Goal: Information Seeking & Learning: Learn about a topic

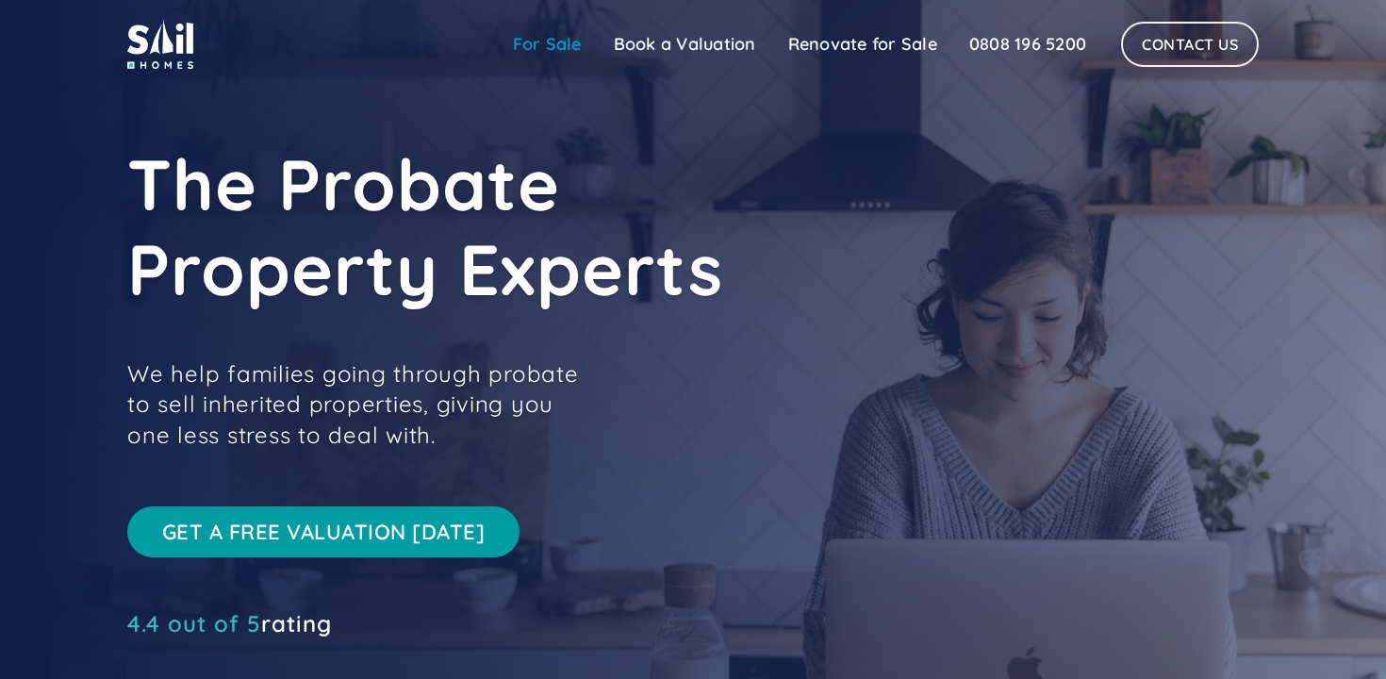
click at [541, 52] on link "For Sale" at bounding box center [547, 44] width 101 height 38
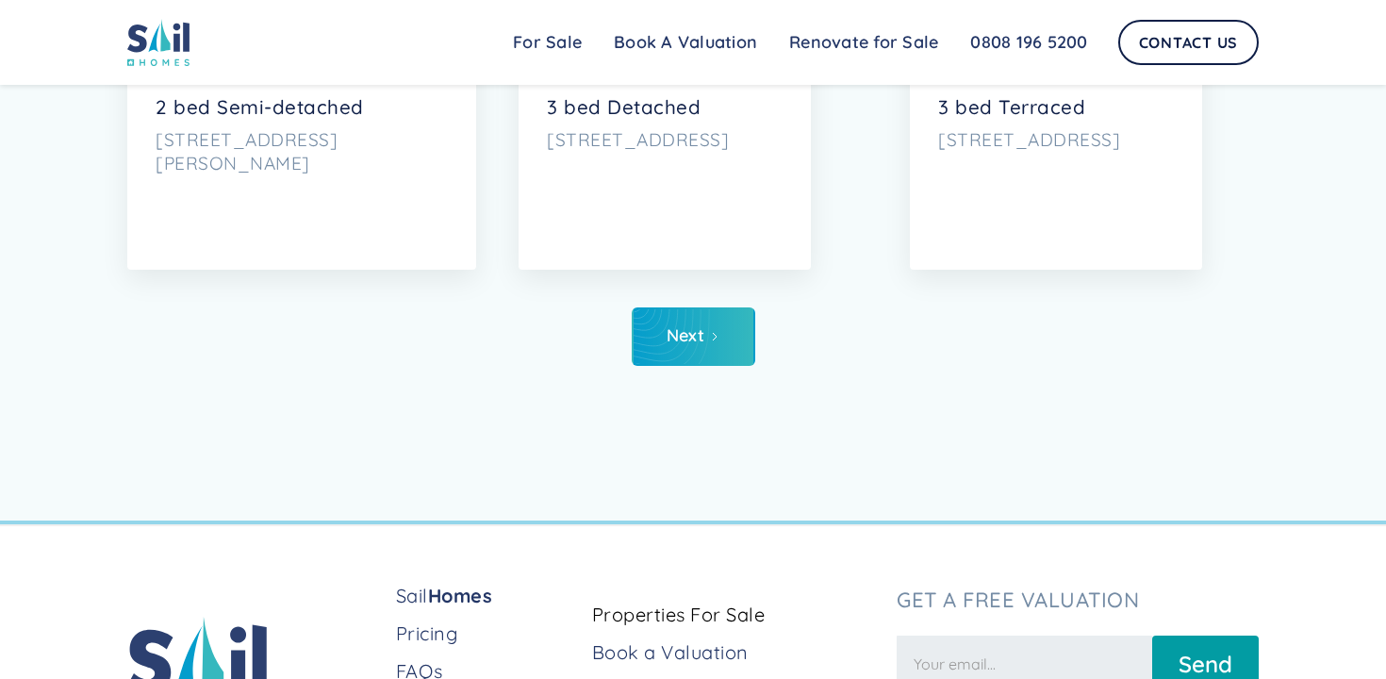
scroll to position [9240, 0]
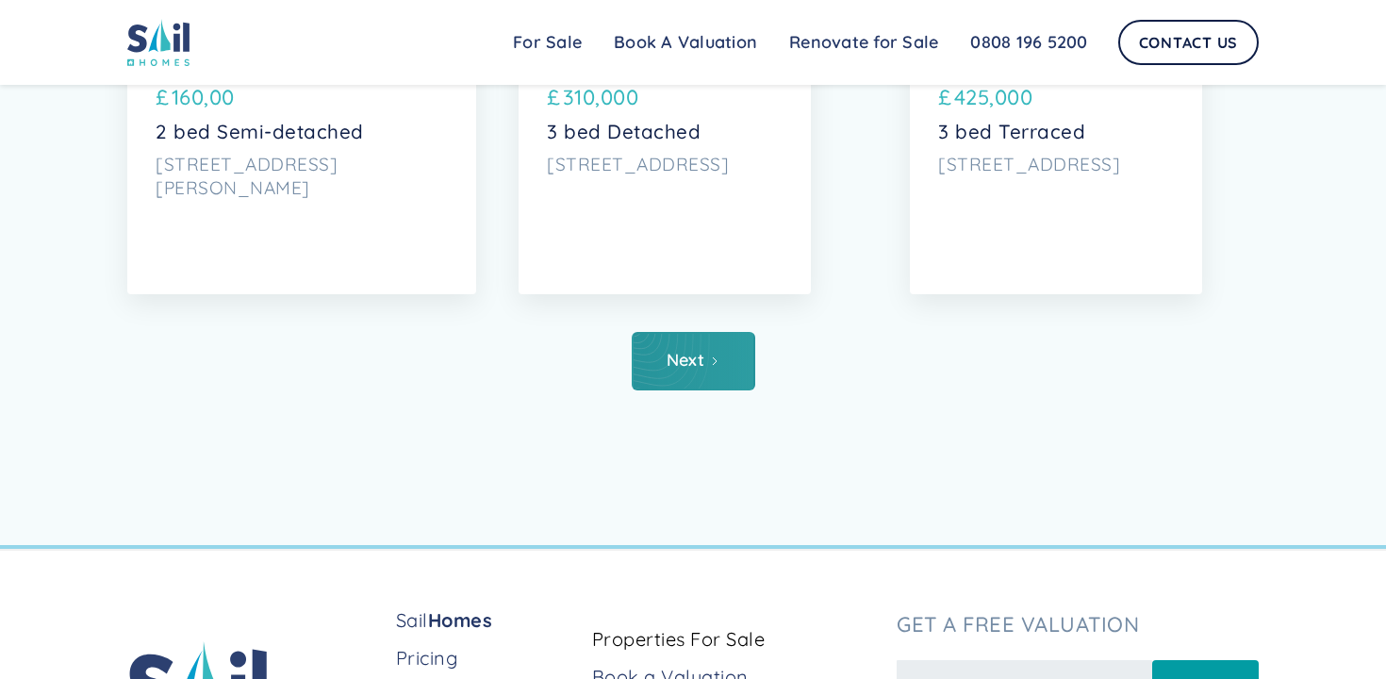
click at [745, 357] on link "Next" at bounding box center [694, 361] width 124 height 58
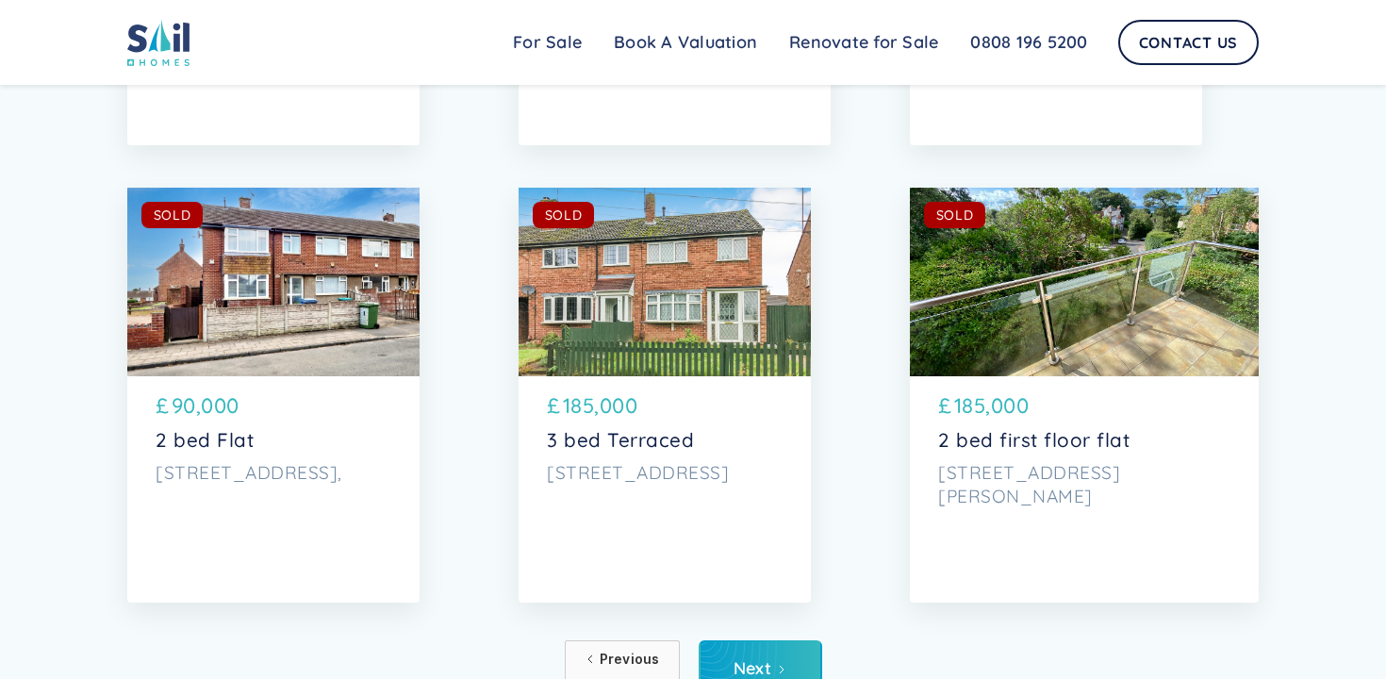
scroll to position [9066, 0]
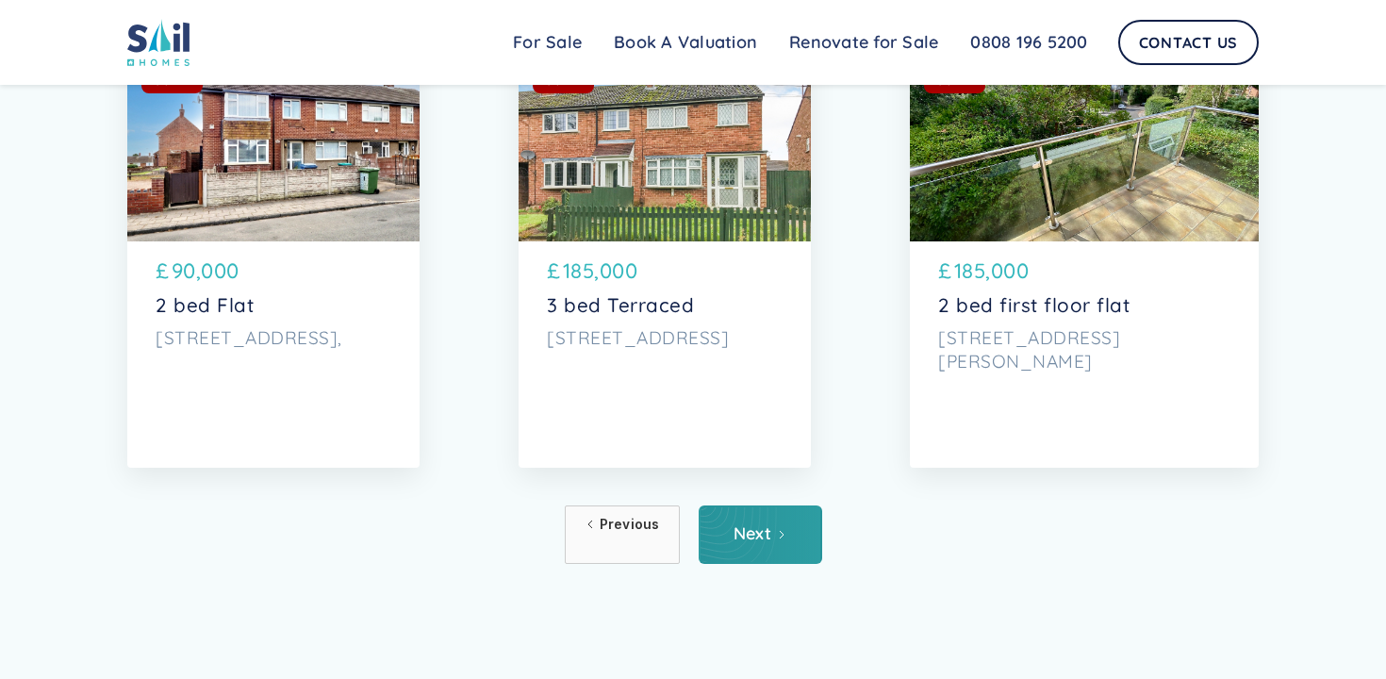
click at [783, 523] on link "Next" at bounding box center [761, 534] width 124 height 58
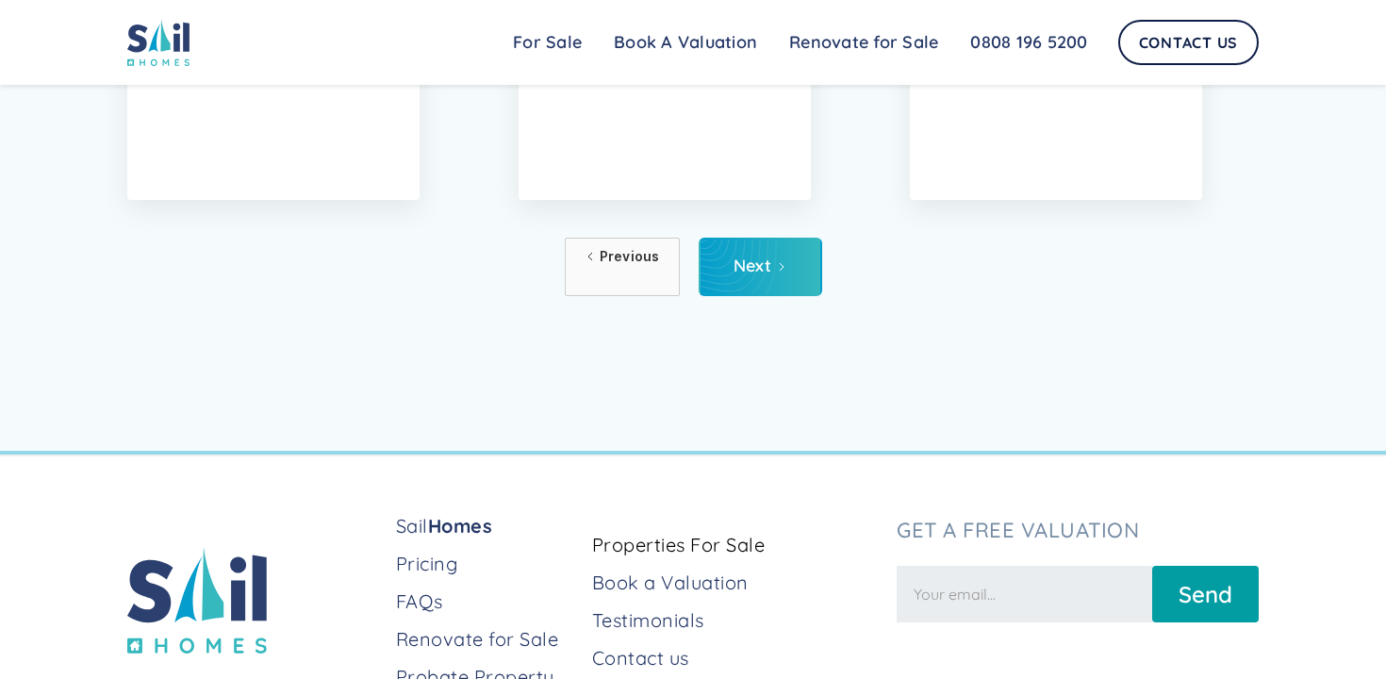
scroll to position [9362, 0]
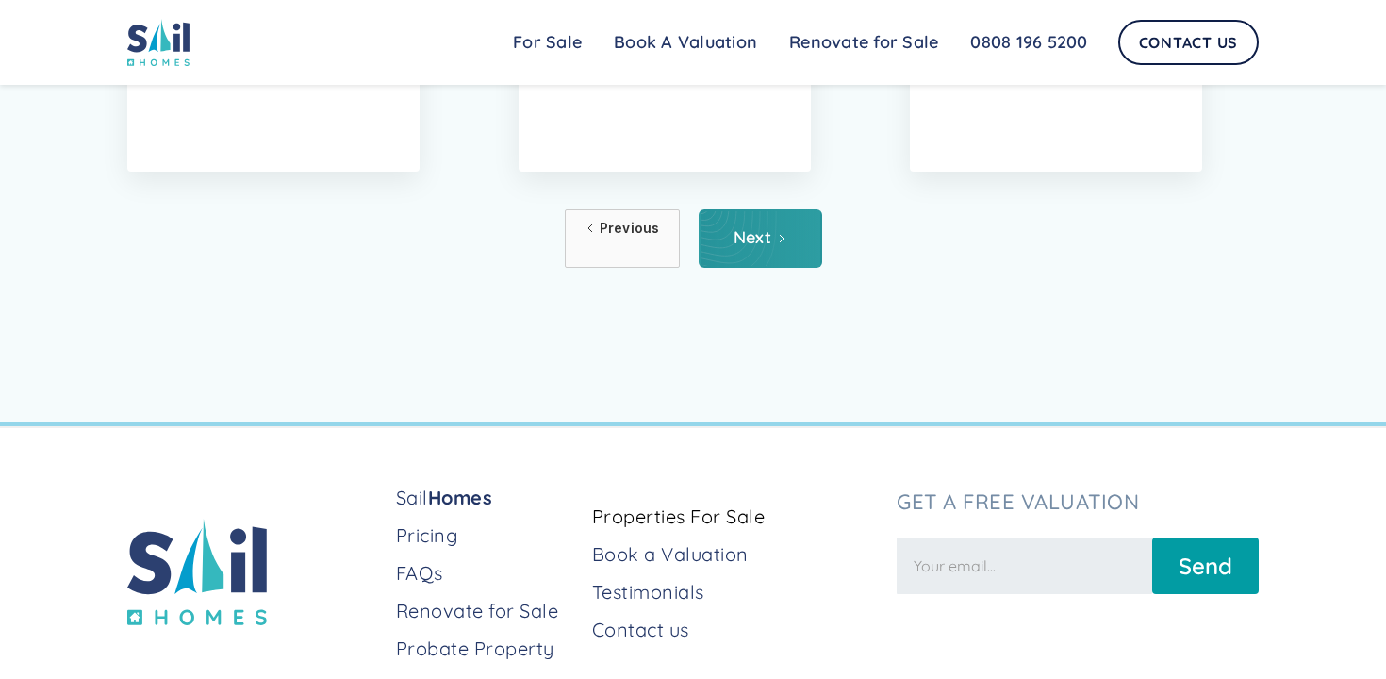
click at [760, 236] on div "Next" at bounding box center [753, 237] width 39 height 19
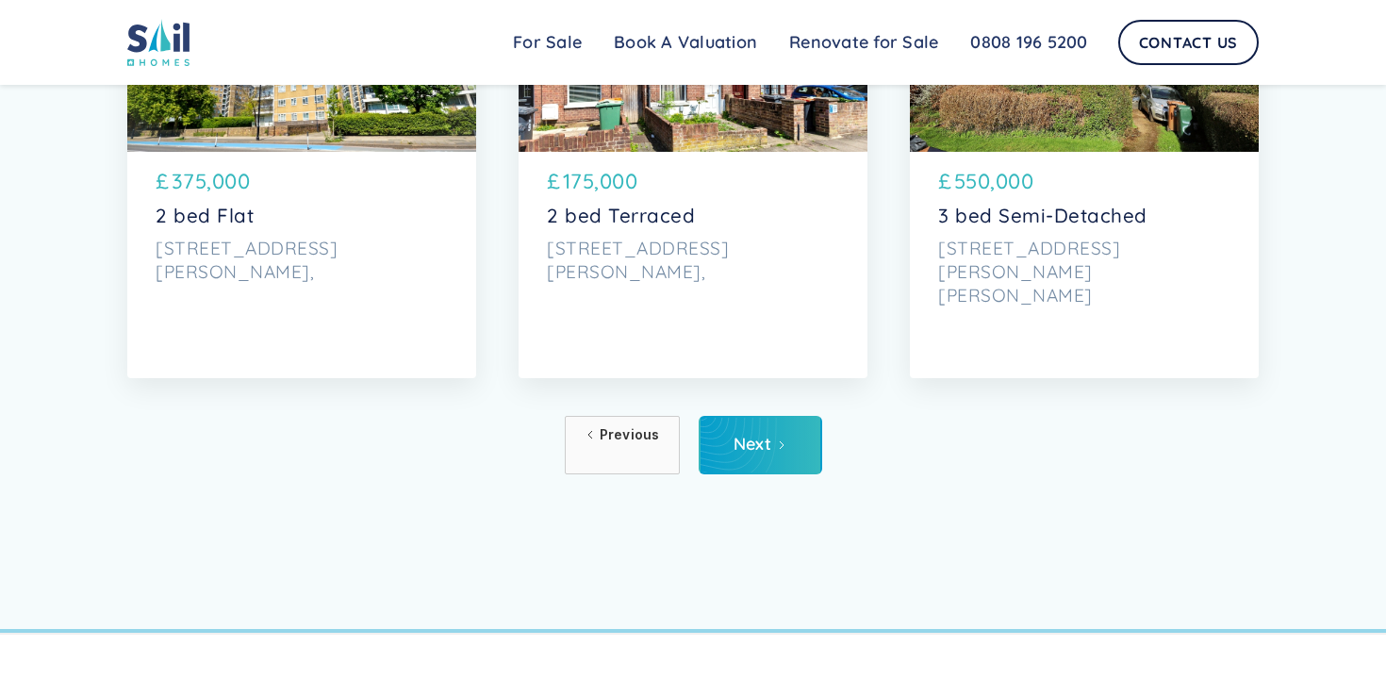
scroll to position [9162, 0]
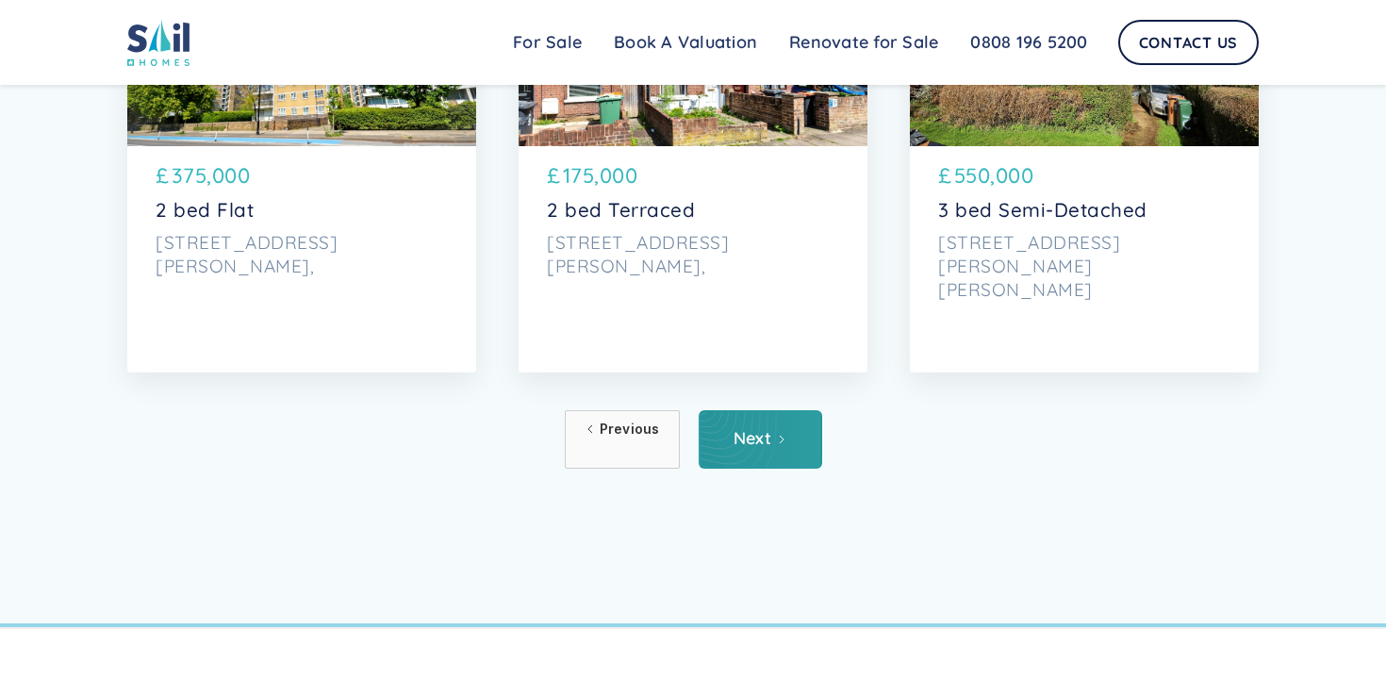
click at [799, 450] on link "Next" at bounding box center [761, 439] width 124 height 58
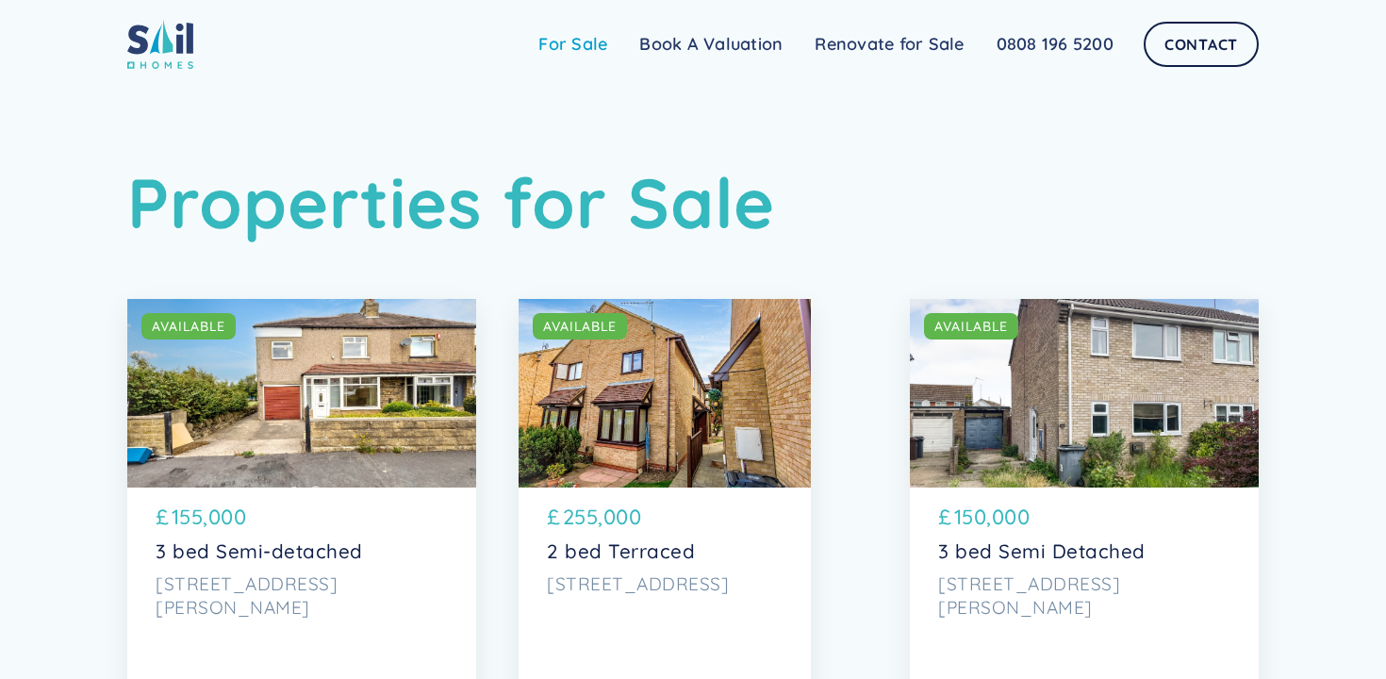
click at [587, 49] on link "For Sale" at bounding box center [572, 44] width 101 height 38
